Goal: Task Accomplishment & Management: Manage account settings

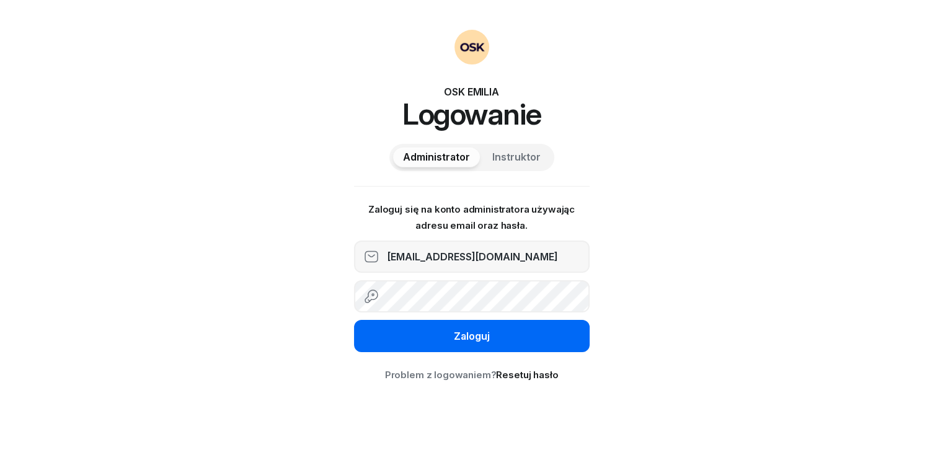
click at [459, 334] on div "Zaloguj" at bounding box center [472, 337] width 36 height 16
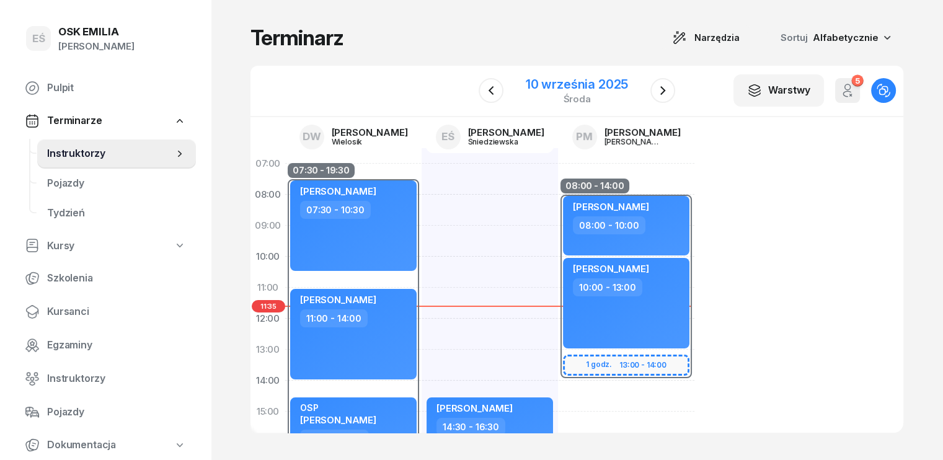
click at [559, 86] on div "10 września 2025" at bounding box center [577, 84] width 102 height 12
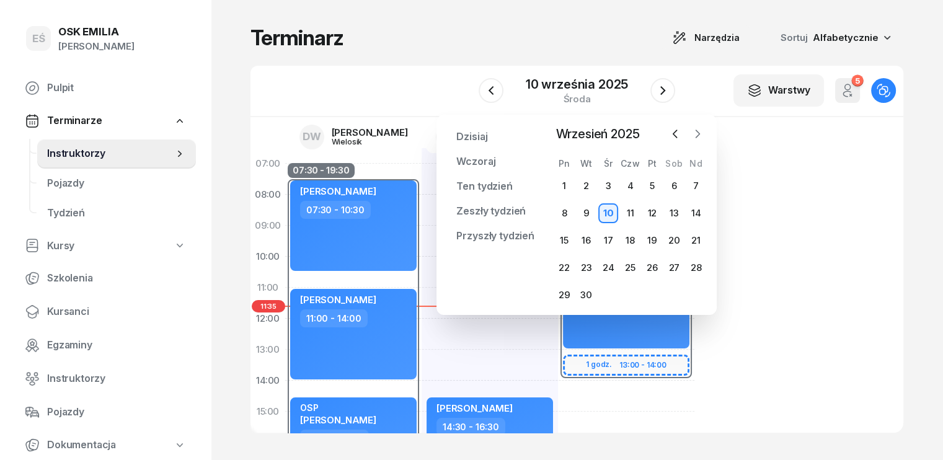
click at [700, 133] on icon "button" at bounding box center [697, 134] width 12 height 12
click at [565, 298] on div "27" at bounding box center [564, 295] width 20 height 20
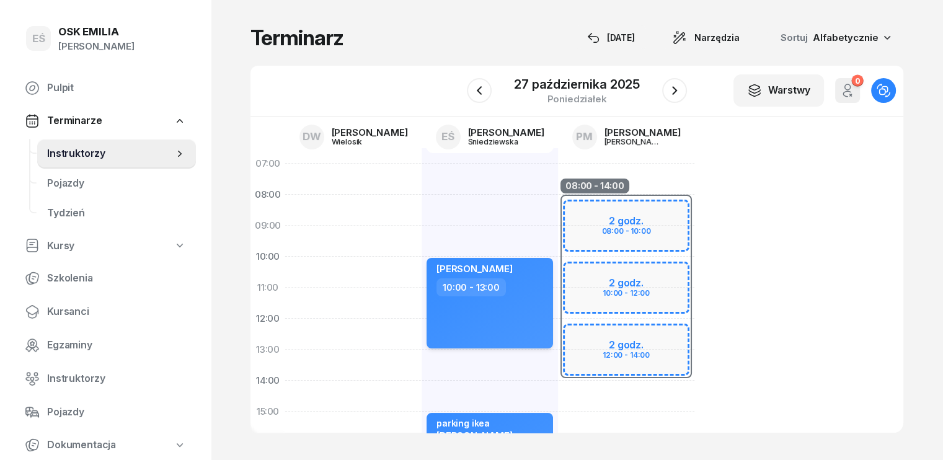
click at [500, 295] on div "10:00 - 13:00" at bounding box center [490, 287] width 109 height 18
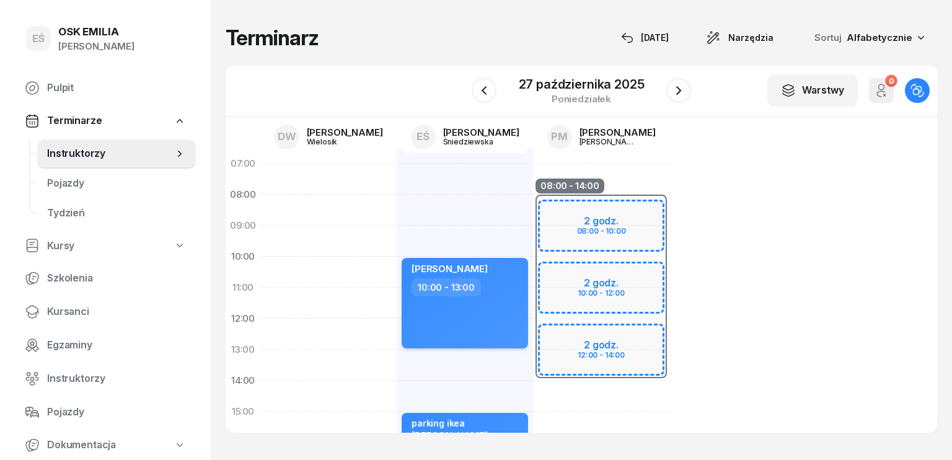
select select "10"
select select "13"
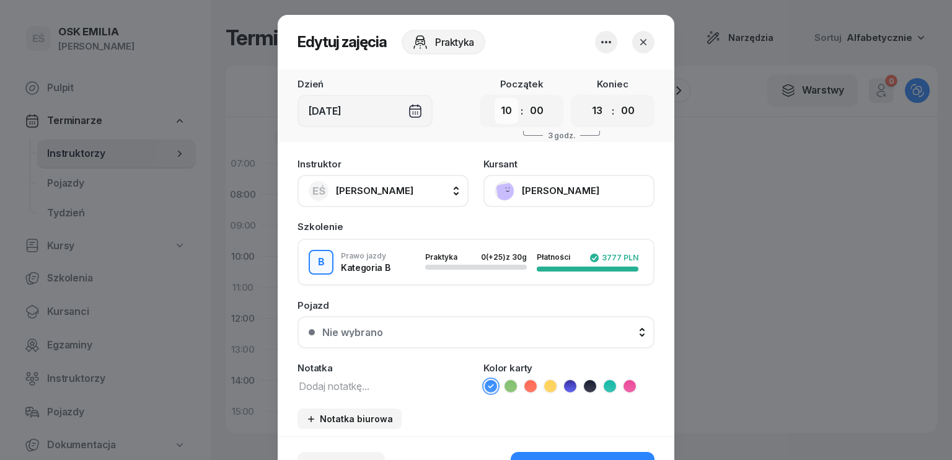
drag, startPoint x: 505, startPoint y: 111, endPoint x: 511, endPoint y: 118, distance: 9.3
click at [505, 111] on select "00 01 02 03 04 05 06 07 08 09 10 11 12 13 14 15 16 17 18 19 20 21 22 23" at bounding box center [507, 111] width 24 height 26
select select "09"
click at [495, 98] on select "00 01 02 03 04 05 06 07 08 09 10 11 12 13 14 15 16 17 18 19 20 21 22 23" at bounding box center [507, 111] width 24 height 26
click at [595, 113] on select "00 01 02 03 04 05 06 07 08 09 10 11 12 13 14 15 16 17 18 19 20 21 22 23" at bounding box center [598, 111] width 24 height 26
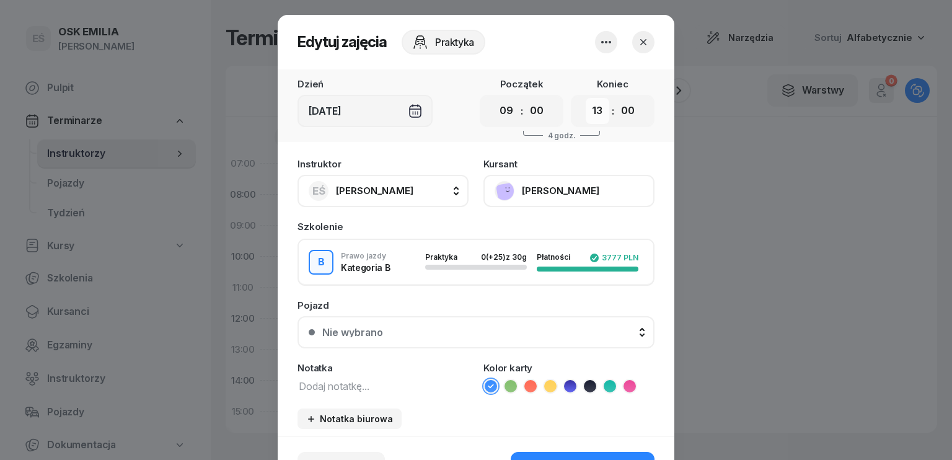
select select "12"
click at [586, 98] on select "00 01 02 03 04 05 06 07 08 09 10 11 12 13 14 15 16 17 18 19 20 21 22 23" at bounding box center [598, 111] width 24 height 26
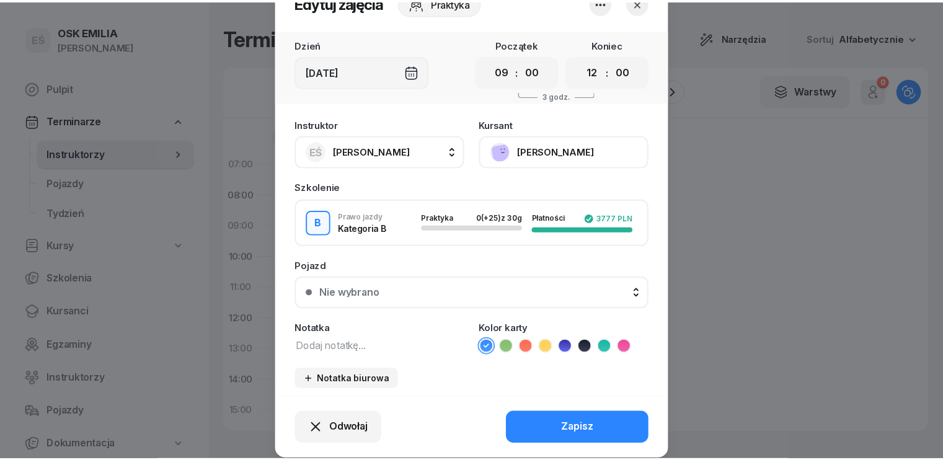
scroll to position [77, 0]
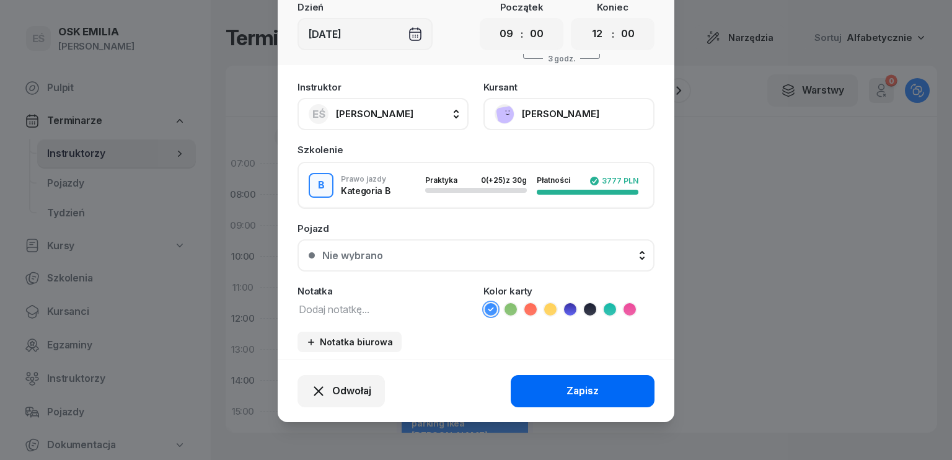
click at [573, 384] on div "Zapisz" at bounding box center [583, 391] width 32 height 16
